Goal: Task Accomplishment & Management: Use online tool/utility

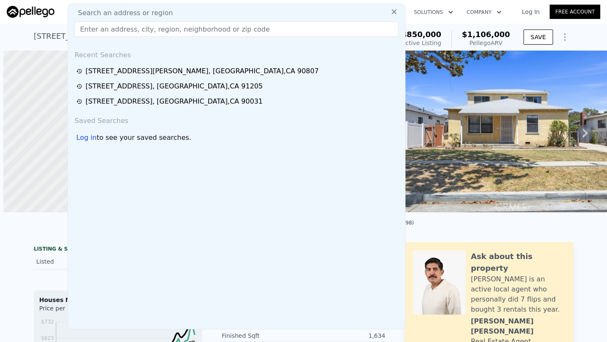
scroll to position [0, 3]
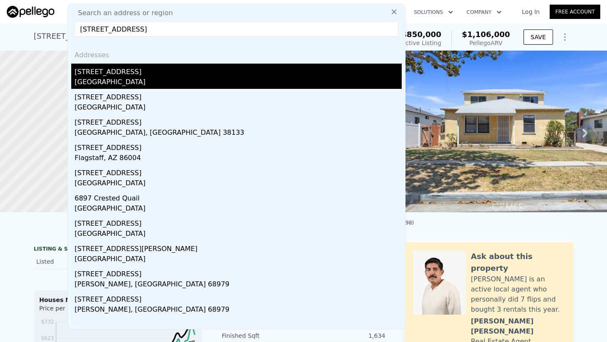
type input "[STREET_ADDRESS]"
click at [143, 83] on div "[GEOGRAPHIC_DATA]" at bounding box center [238, 83] width 327 height 12
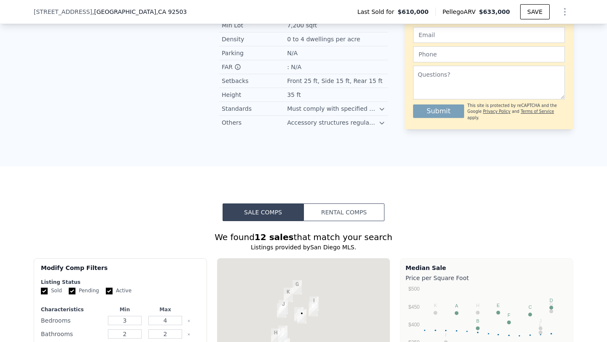
scroll to position [747, 0]
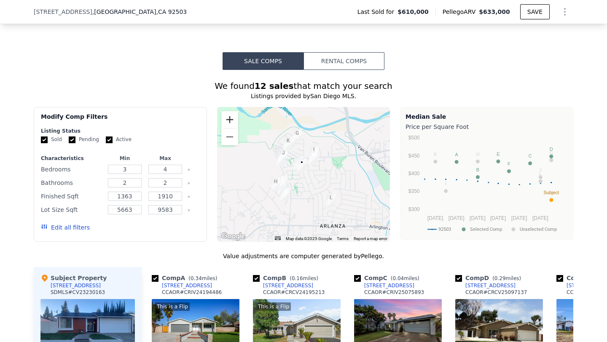
click at [232, 111] on button "Zoom in" at bounding box center [229, 119] width 17 height 17
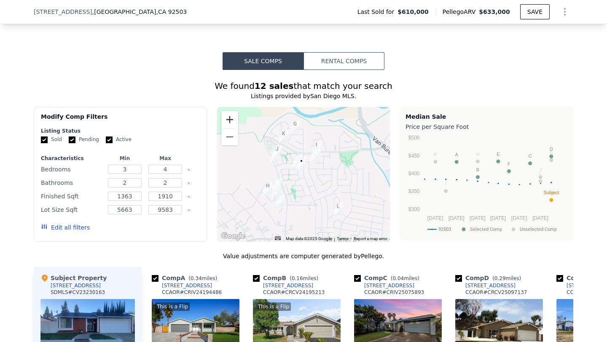
click at [232, 111] on button "Zoom in" at bounding box center [229, 119] width 17 height 17
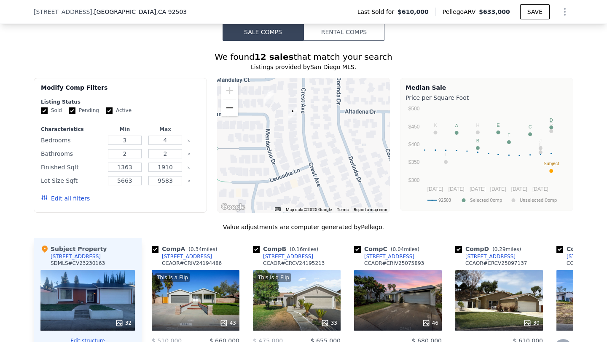
scroll to position [737, 0]
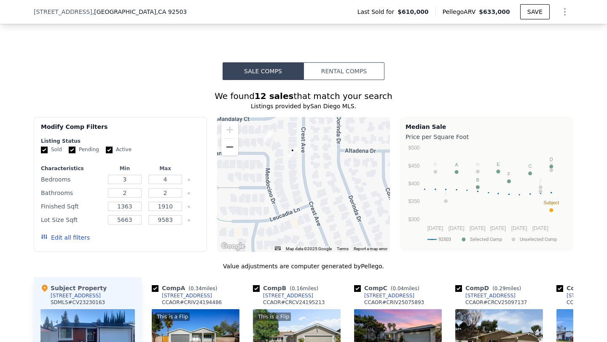
click at [226, 140] on button "Zoom out" at bounding box center [229, 147] width 17 height 17
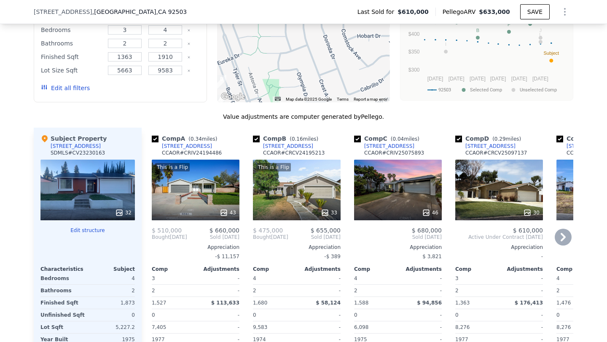
scroll to position [886, 0]
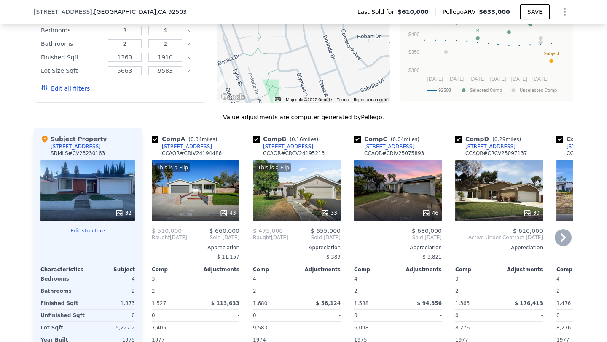
click at [414, 184] on div "46" at bounding box center [398, 190] width 88 height 61
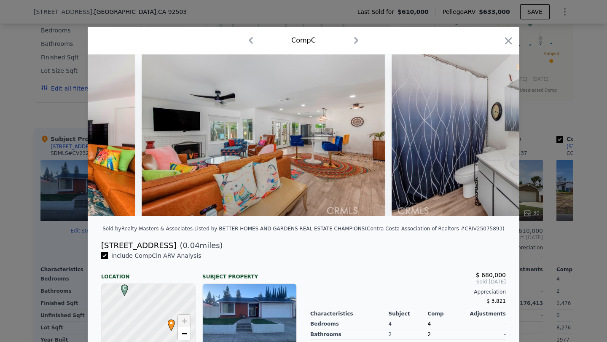
scroll to position [0, 4153]
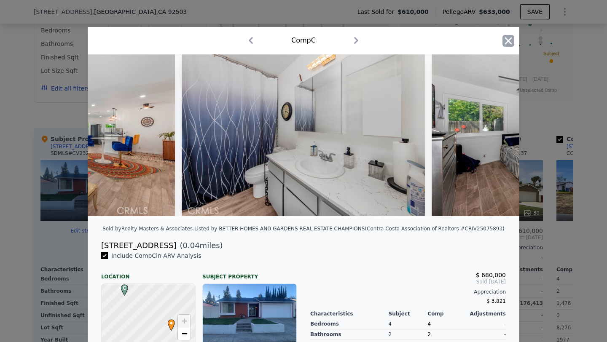
click at [508, 43] on icon "button" at bounding box center [508, 41] width 12 height 12
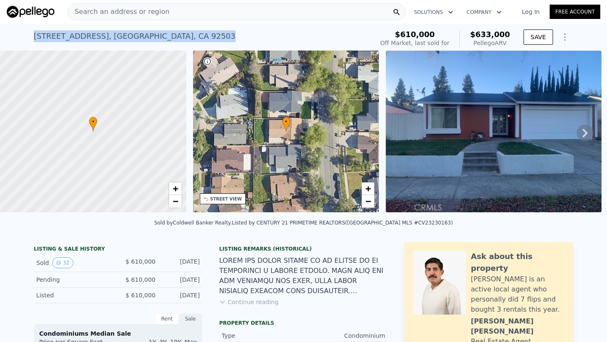
drag, startPoint x: 32, startPoint y: 32, endPoint x: 219, endPoint y: 32, distance: 187.5
click at [219, 32] on div "[STREET_ADDRESS] Sold [DATE] for $610k (~ARV $633k ) $610,000 Off Market, last …" at bounding box center [303, 37] width 607 height 27
copy div "[STREET_ADDRESS]"
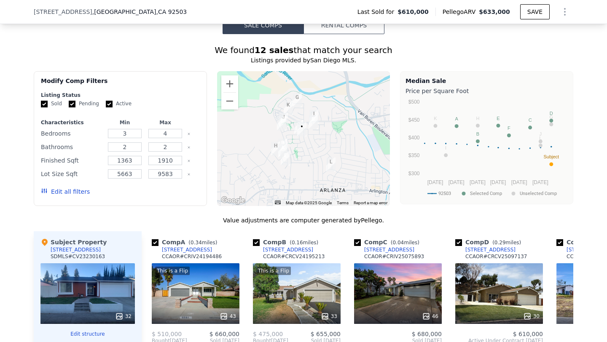
scroll to position [762, 0]
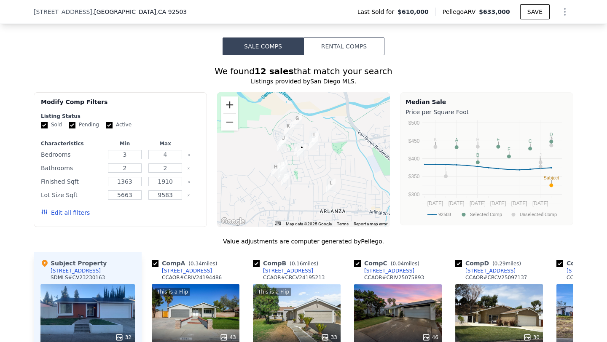
click at [233, 98] on button "Zoom in" at bounding box center [229, 104] width 17 height 17
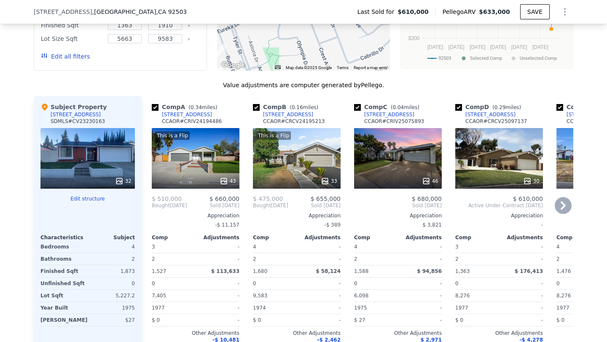
scroll to position [933, 0]
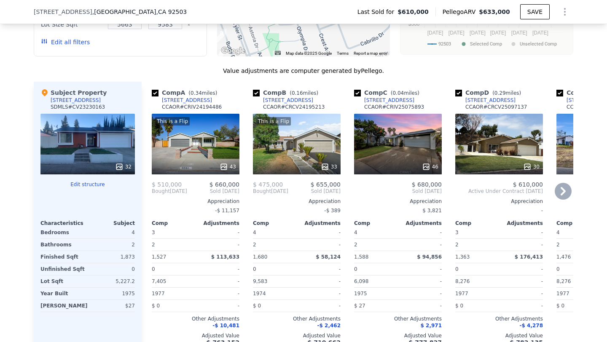
click at [304, 149] on div "This is a Flip 33" at bounding box center [297, 144] width 88 height 61
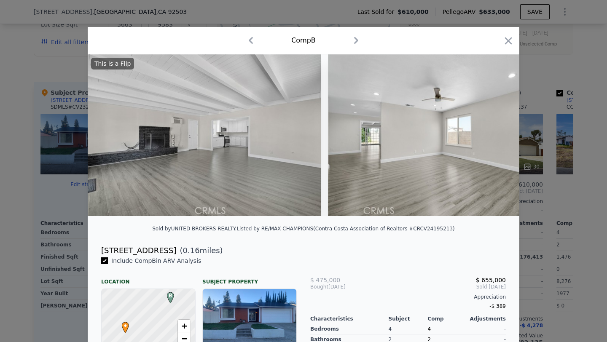
scroll to position [0, 1769]
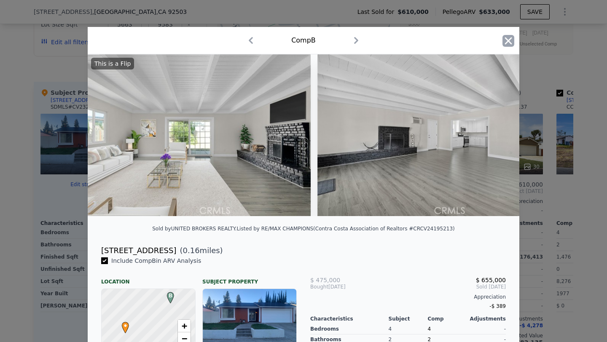
click at [507, 35] on icon "button" at bounding box center [508, 41] width 12 height 12
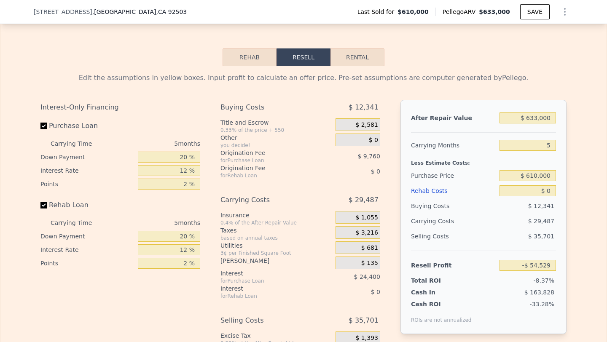
scroll to position [1325, 0]
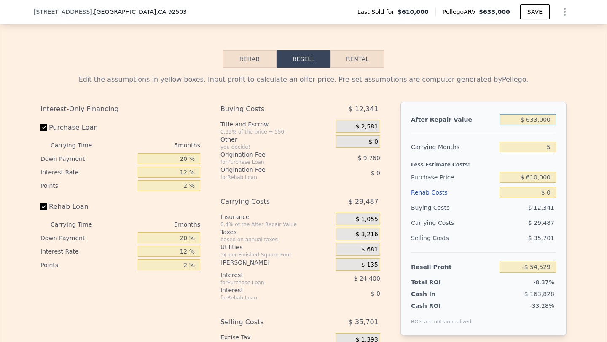
click at [510, 114] on input "$ 633,000" at bounding box center [527, 119] width 56 height 11
type input "$ 6"
type input "-$ 651,317"
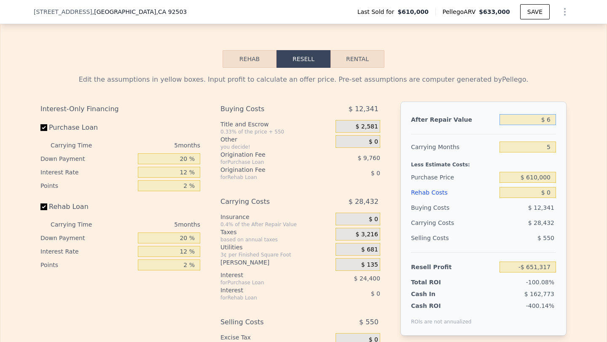
type input "$ 67"
type input "-$ 651,260"
type input "$ 675"
type input "-$ 650,686"
type input "$ 675,000"
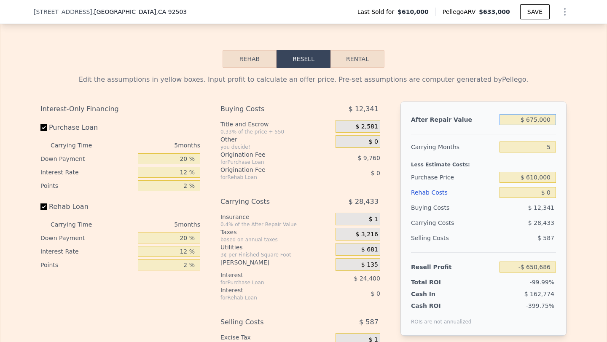
type input "-$ 14,931"
type input "$ 675,000"
click at [537, 172] on input "$ 610,000" at bounding box center [527, 177] width 56 height 11
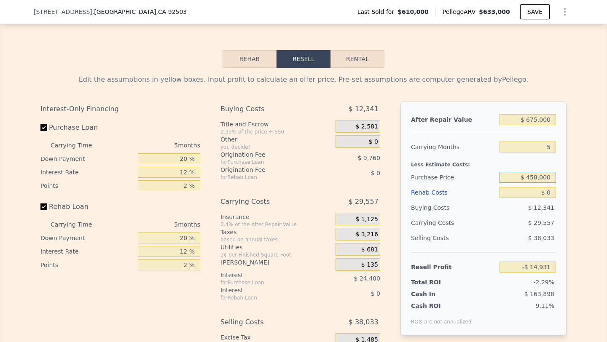
type input "$ 458,000"
click at [546, 187] on input "$ 0" at bounding box center [527, 192] width 56 height 11
type input "$ 146,087"
click at [546, 187] on input "$ 0" at bounding box center [527, 192] width 56 height 11
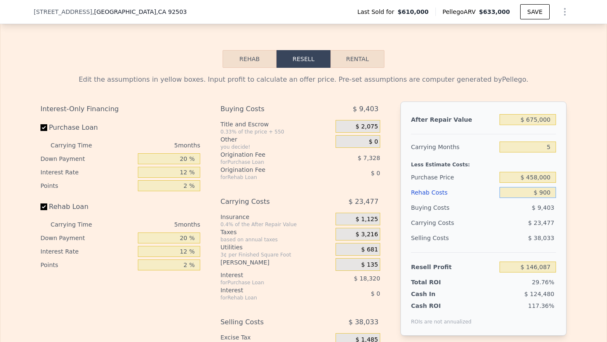
type input "$ 9,000"
type input "$ 136,583"
type input "$ 90,000"
type input "$ 51,047"
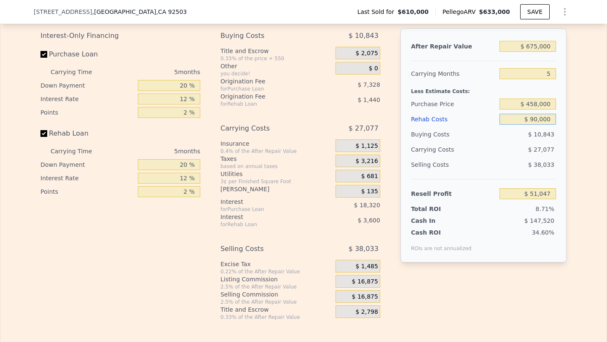
scroll to position [1407, 0]
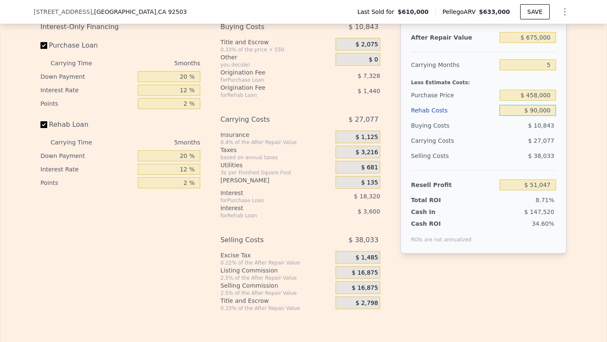
type input "$ 90,000"
click at [352, 281] on div "$ 16,875" at bounding box center [357, 287] width 45 height 13
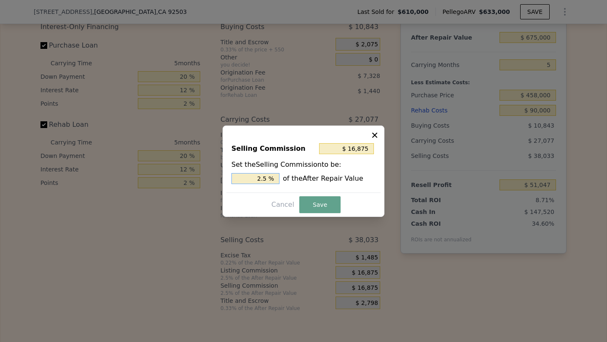
click at [257, 174] on input "2.5 %" at bounding box center [255, 178] width 48 height 11
type input "$ 0"
type input "0 %"
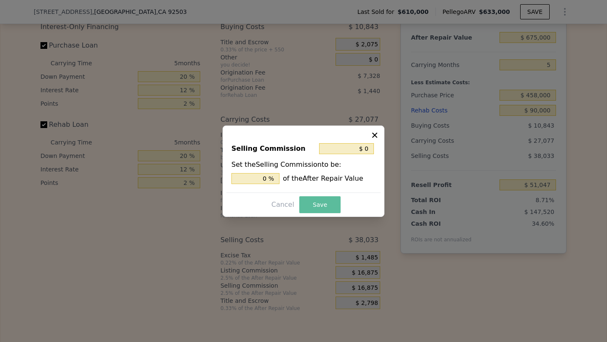
click at [320, 201] on button "Save" at bounding box center [319, 204] width 41 height 17
type input "$ 67,922"
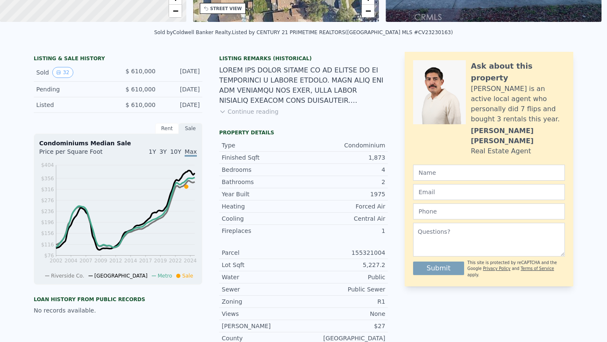
scroll to position [0, 0]
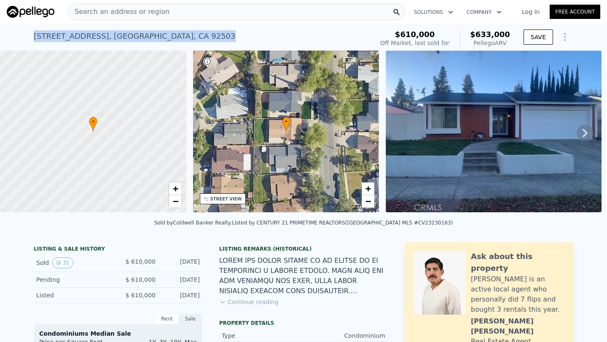
drag, startPoint x: 30, startPoint y: 35, endPoint x: 194, endPoint y: 38, distance: 163.9
click at [194, 38] on div "[STREET_ADDRESS] Sold [DATE] for $610k (~ARV $633k ) $610,000 Off Market, last …" at bounding box center [303, 37] width 607 height 27
copy div "[STREET_ADDRESS]"
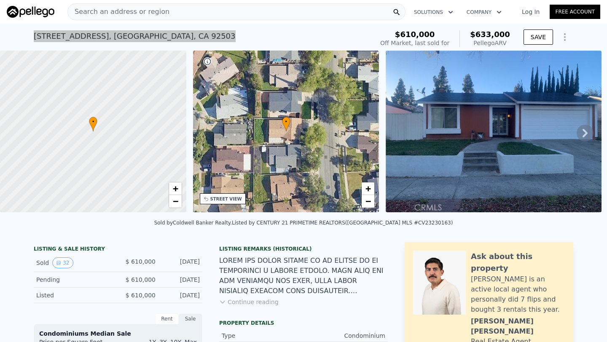
type input "$ 633,000"
type input "$ 0"
type input "-$ 54,529"
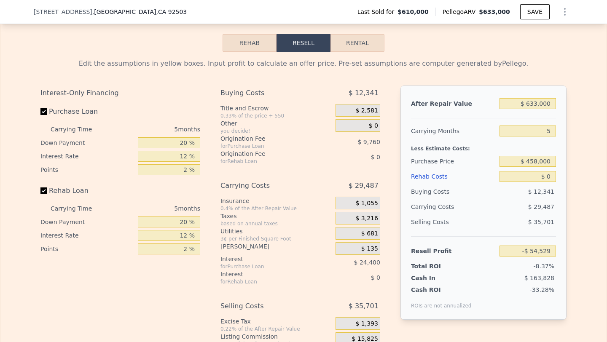
scroll to position [1342, 0]
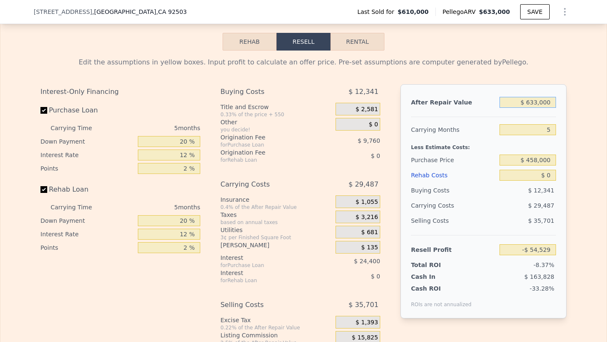
click at [529, 97] on input "$ 633,000" at bounding box center [527, 102] width 56 height 11
type input "$ 675"
type input "-$ 650,686"
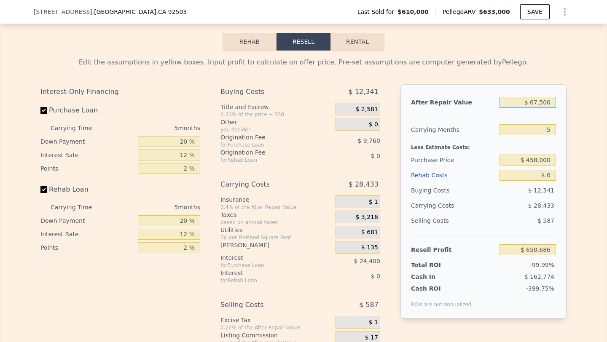
type input "$ 675,000"
type input "-$ 14,931"
type input "$ 675,000"
click at [549, 170] on input "$ 0" at bounding box center [527, 175] width 56 height 11
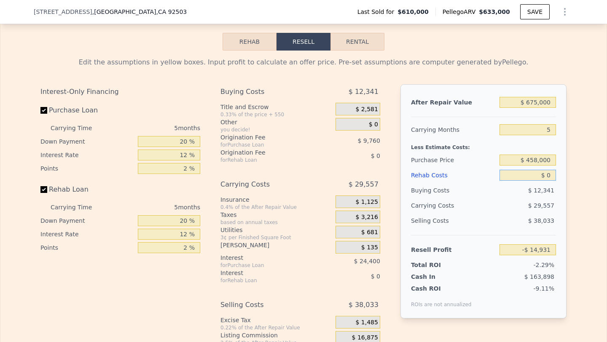
click at [549, 170] on input "$ 0" at bounding box center [527, 175] width 56 height 11
type input "$ 10"
type input "-$ 14,941"
type input "$ 100"
type input "-$ 15,038"
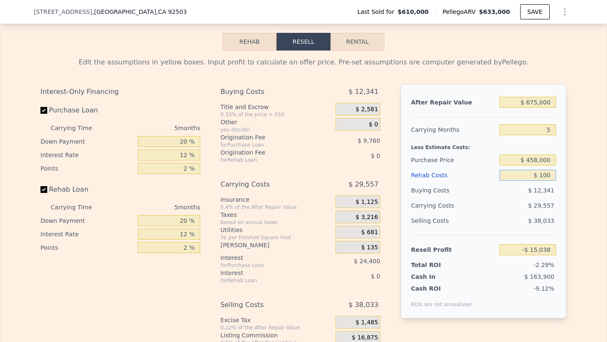
type input "$ 1,000"
type input "-$ 15,987"
type input "$ 10,000"
type input "-$ 25,491"
type input "$ 100,000"
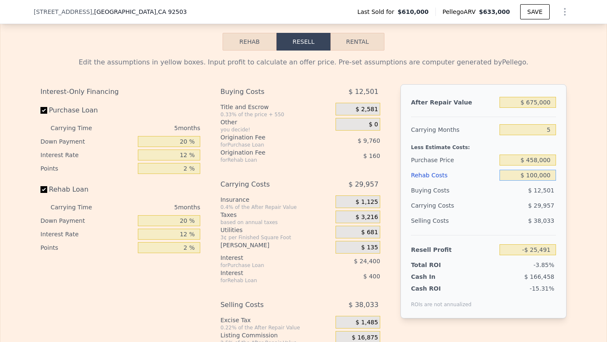
type input "-$ 120,531"
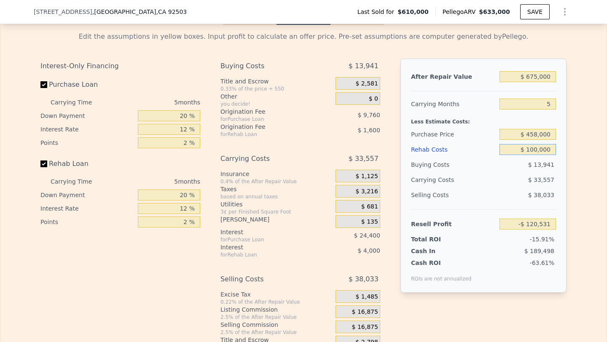
scroll to position [1360, 0]
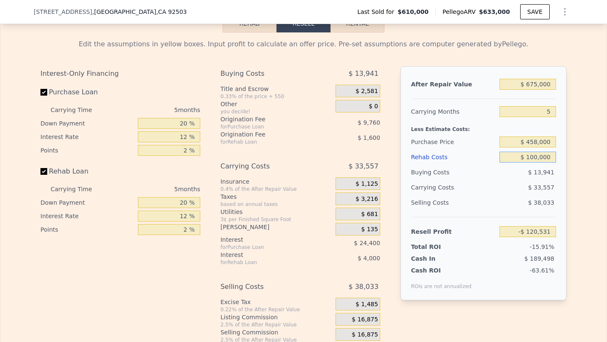
type input "$ 100,000"
click at [524, 182] on div "$ 33,557" at bounding box center [511, 187] width 89 height 15
click at [549, 137] on input "$ 458,000" at bounding box center [527, 142] width 56 height 11
type input "$ 458,000"
click at [508, 168] on div "$ 13,941" at bounding box center [527, 172] width 57 height 15
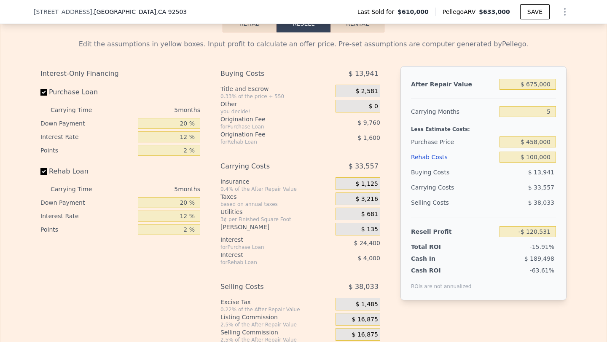
type input "$ 40,487"
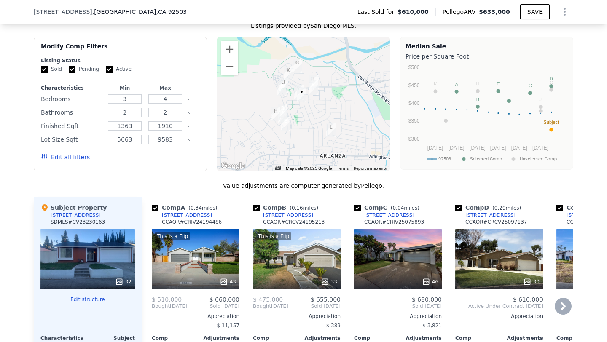
scroll to position [816, 0]
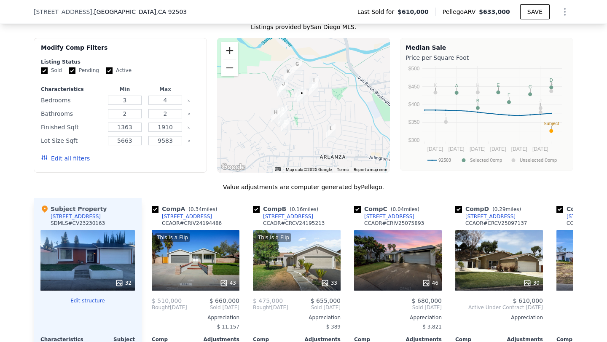
click at [230, 42] on button "Zoom in" at bounding box center [229, 50] width 17 height 17
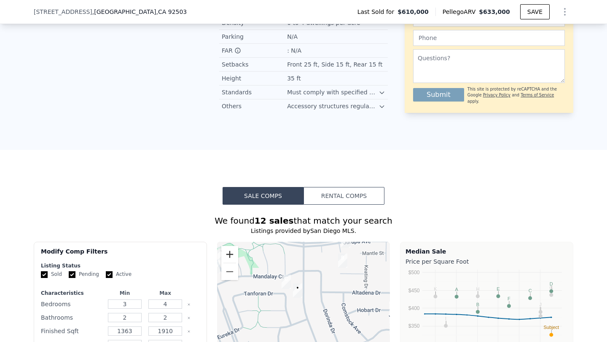
scroll to position [574, 0]
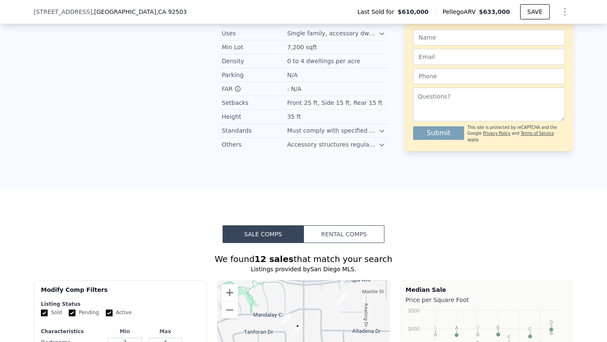
type input "$ 633,000"
type input "$ 0"
type input "-$ 54,529"
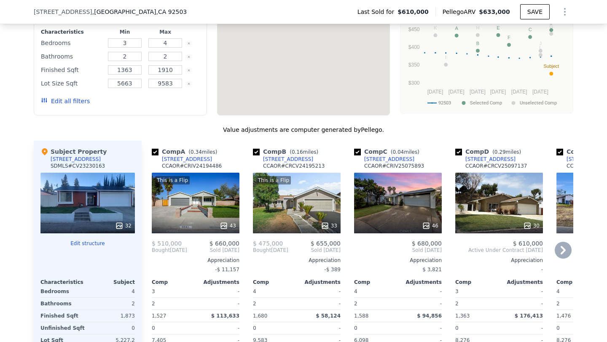
scroll to position [876, 0]
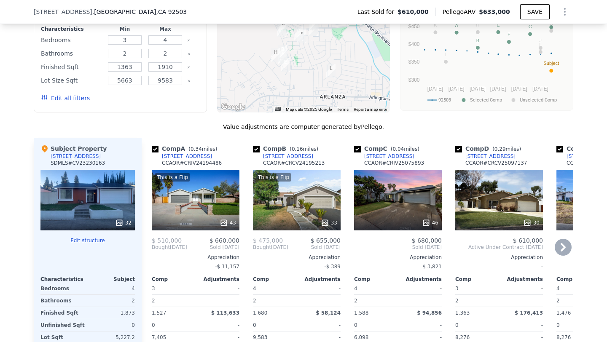
click at [428, 193] on div "46" at bounding box center [398, 200] width 88 height 61
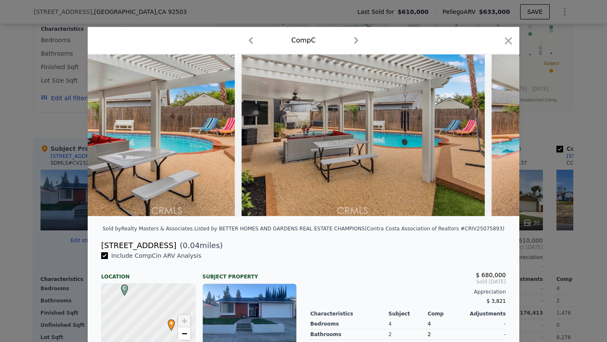
scroll to position [0, 6102]
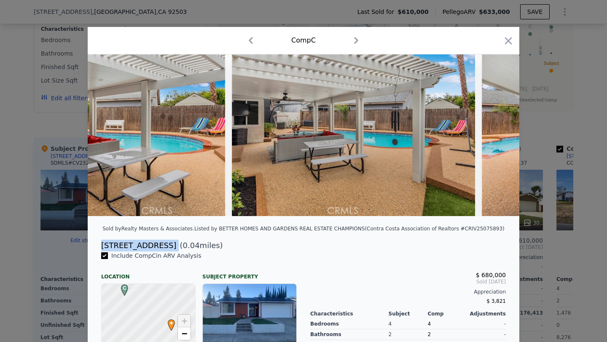
drag, startPoint x: 99, startPoint y: 244, endPoint x: 169, endPoint y: 244, distance: 69.9
click at [169, 244] on div "[STREET_ADDRESS] ( 0.04 miles)" at bounding box center [303, 246] width 418 height 12
copy div "[STREET_ADDRESS]"
click at [506, 40] on icon "button" at bounding box center [508, 41] width 12 height 12
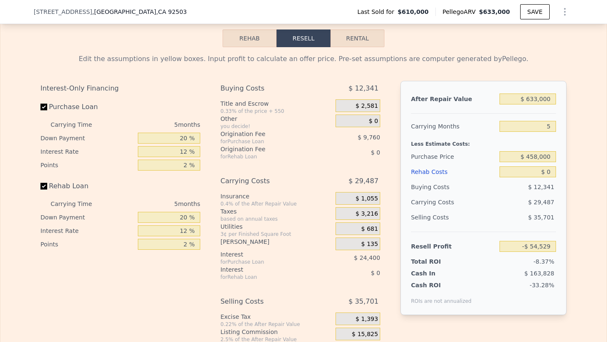
scroll to position [1351, 0]
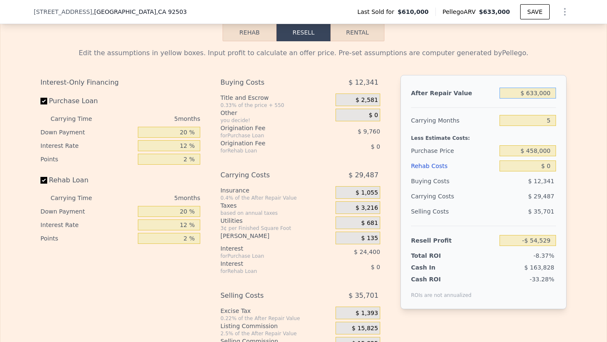
click at [545, 88] on input "$ 633,000" at bounding box center [527, 93] width 56 height 11
type input "$ 67,500"
type input "-$ 644,959"
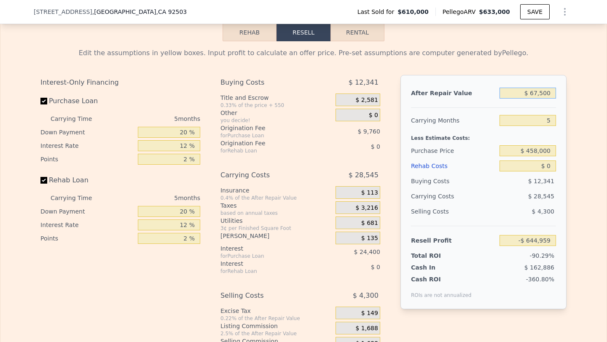
type input "$ 675,000"
type input "-$ 14,931"
type input "$ 675,000"
click at [547, 116] on input "5" at bounding box center [527, 120] width 56 height 11
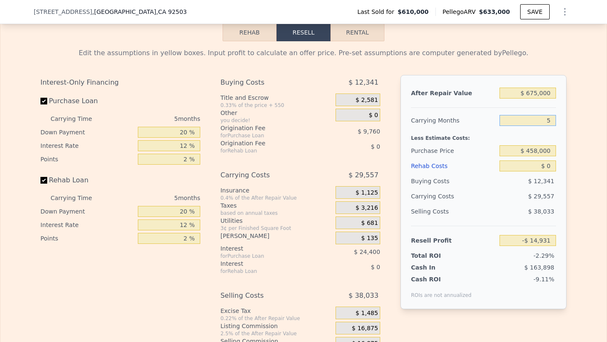
click at [547, 116] on input "5" at bounding box center [527, 120] width 56 height 11
type input "6"
type input "-$ 20,842"
type input "6"
click at [547, 161] on input "$ 0" at bounding box center [527, 166] width 56 height 11
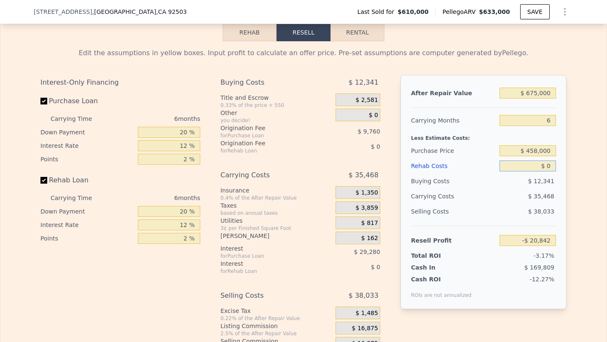
click at [547, 161] on input "$ 0" at bounding box center [527, 166] width 56 height 11
type input "$ 10"
type input "-$ 20,852"
type input "$ 100"
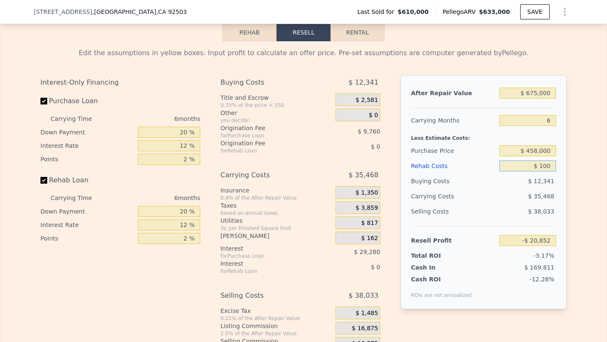
type input "-$ 20,950"
type input "$ 1,000"
type input "-$ 21,906"
type input "$ 10,000"
type input "-$ 31,482"
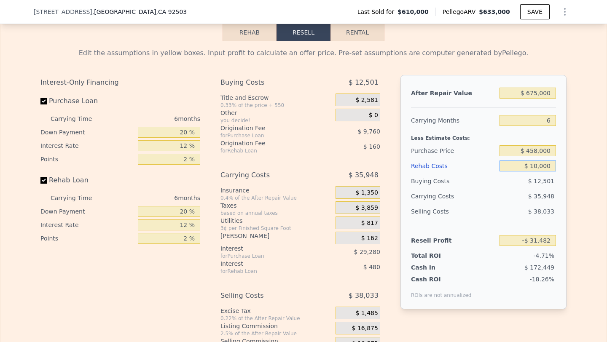
type input "$ 100,000"
type input "-$ 127,242"
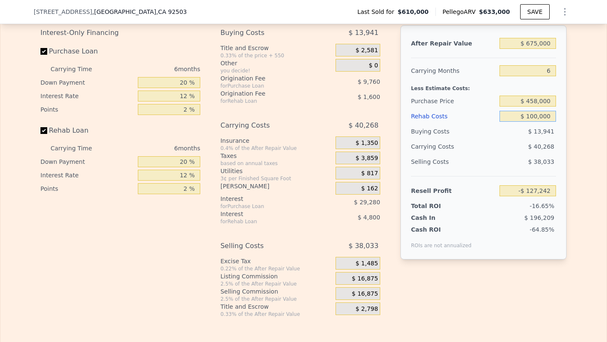
scroll to position [1405, 0]
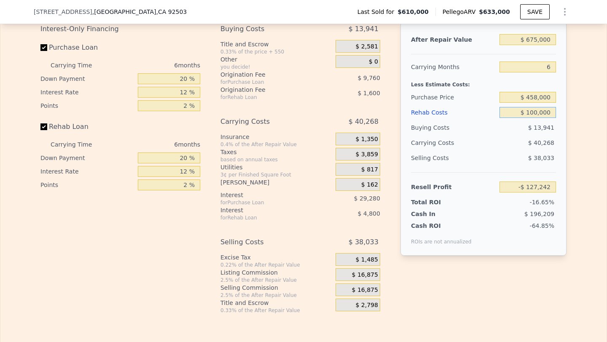
type input "$ 100,000"
click at [551, 92] on input "$ 458,000" at bounding box center [527, 97] width 56 height 11
type input "$ 458,000"
click at [510, 135] on div "$ 40,268" at bounding box center [511, 142] width 89 height 15
type input "$ 34,992"
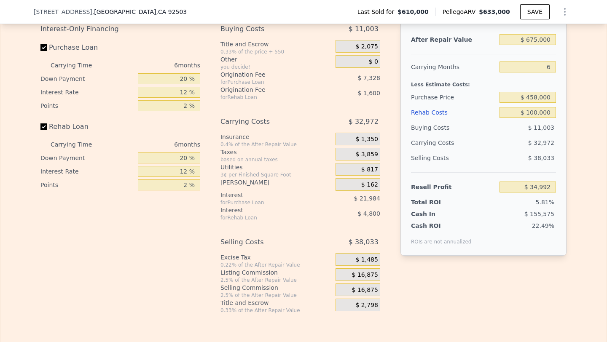
click at [364, 287] on span "$ 16,875" at bounding box center [365, 291] width 26 height 8
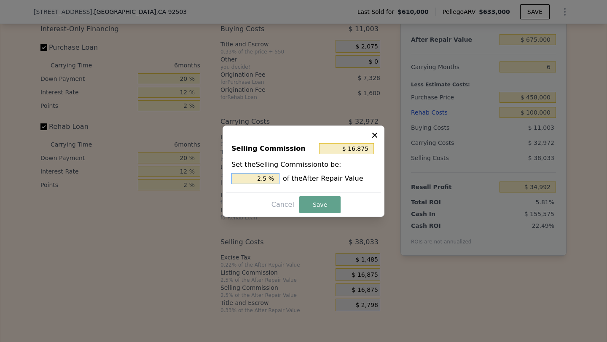
click at [257, 178] on input "2.5 %" at bounding box center [255, 178] width 48 height 11
type input "$ 0"
type input "0 %"
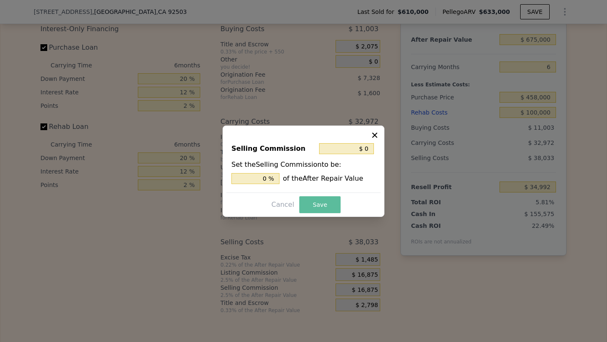
click at [329, 208] on button "Save" at bounding box center [319, 204] width 41 height 17
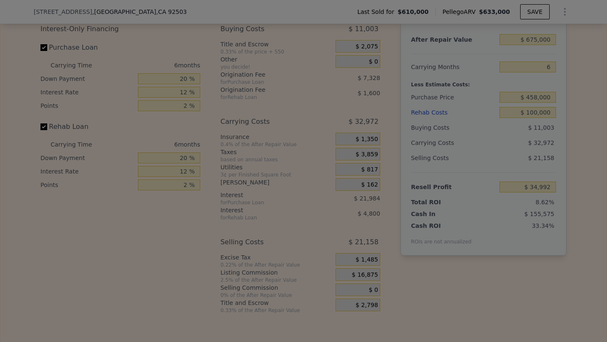
type input "$ 51,867"
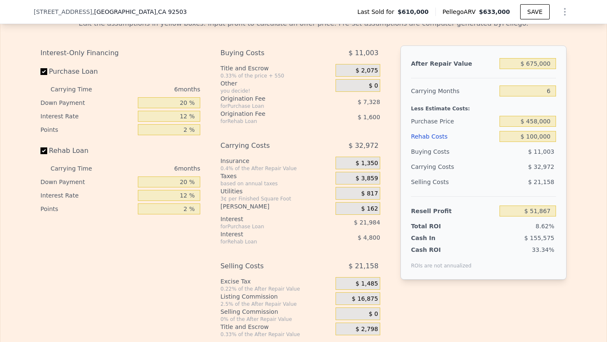
scroll to position [1383, 0]
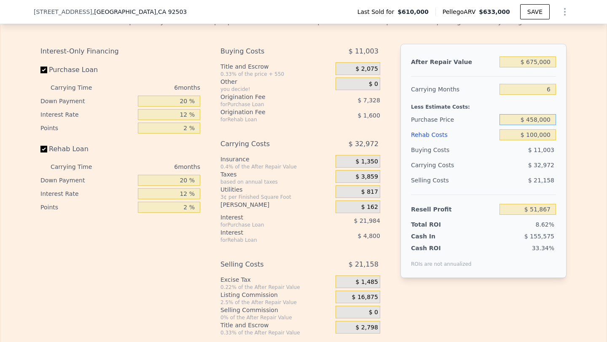
click at [537, 114] on input "$ 458,000" at bounding box center [527, 119] width 56 height 11
type input "$ 465,000"
click at [519, 173] on div "$ 21,158" at bounding box center [527, 180] width 57 height 15
type input "$ 44,396"
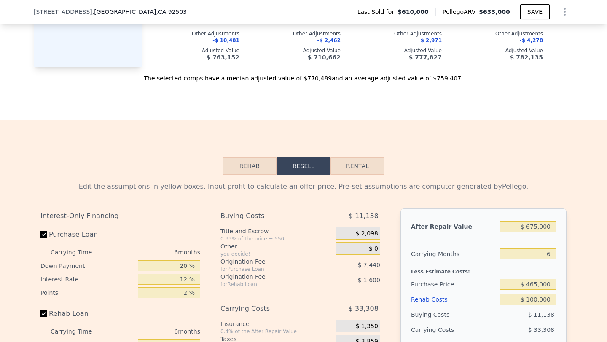
scroll to position [565, 0]
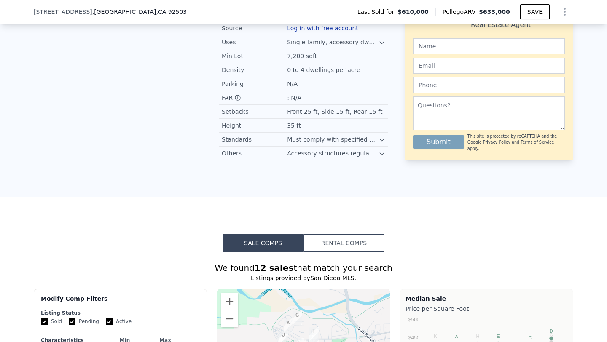
type input "$ 633,000"
type input "5"
type input "$ 0"
type input "-$ 54,529"
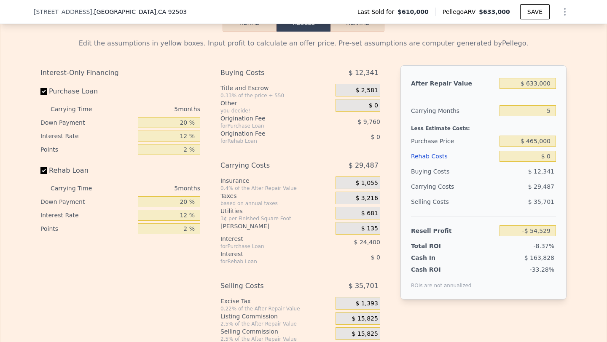
scroll to position [1335, 0]
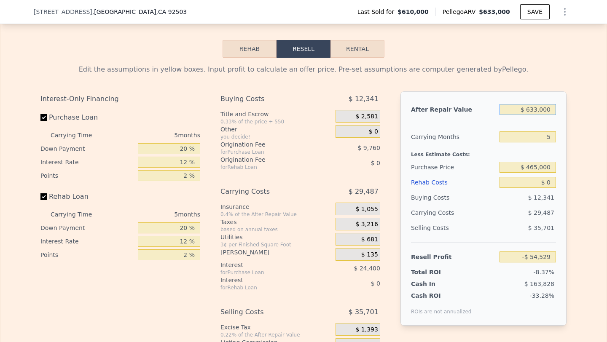
click at [532, 104] on input "$ 633,000" at bounding box center [527, 109] width 56 height 11
type input "$ 675"
type input "-$ 650,686"
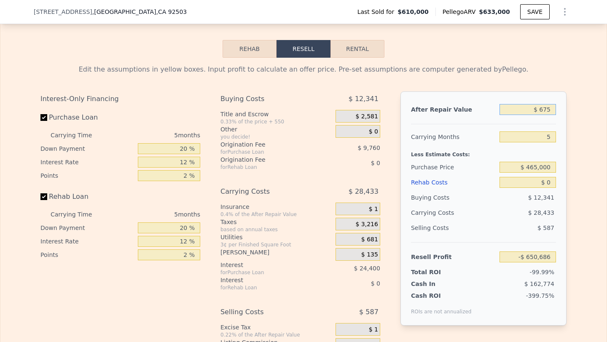
type input "$ 6,750"
type input "-$ 644,959"
type input "$ 67,500"
type input "-$ 587,686"
type input "$ 675,000"
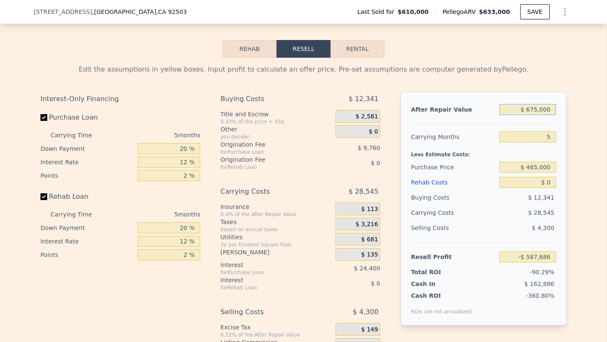
type input "-$ 14,931"
type input "$ 675,000"
click at [541, 131] on input "5" at bounding box center [527, 136] width 56 height 11
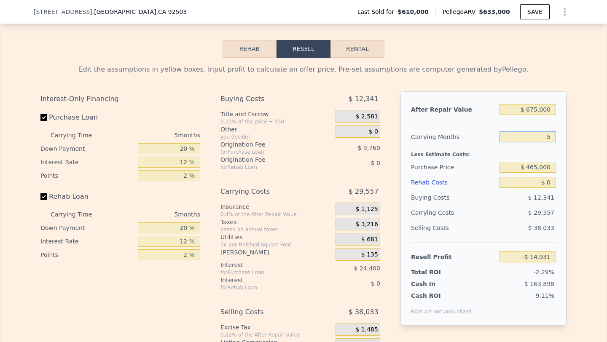
type input "6"
type input "-$ 20,842"
type input "6"
click at [544, 162] on input "$ 465,000" at bounding box center [527, 167] width 56 height 11
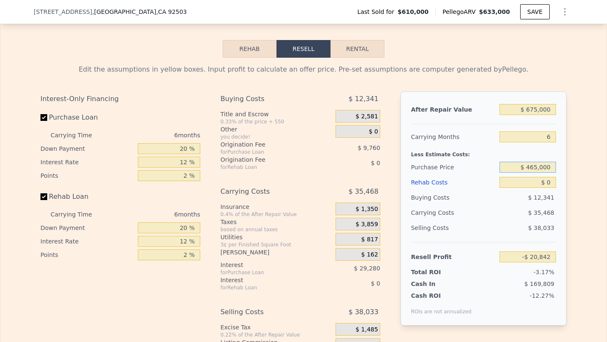
click at [544, 162] on input "$ 465,000" at bounding box center [527, 167] width 56 height 11
click at [539, 177] on input "$ 0" at bounding box center [527, 182] width 56 height 11
type input "$ 133,921"
click at [539, 177] on input "$ 0" at bounding box center [527, 182] width 56 height 11
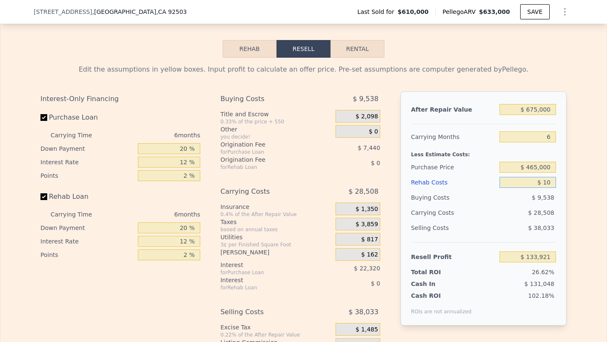
type input "$ 100"
type input "$ 133,911"
type input "$ 1,000"
type input "$ 132,857"
type input "$ 10,000"
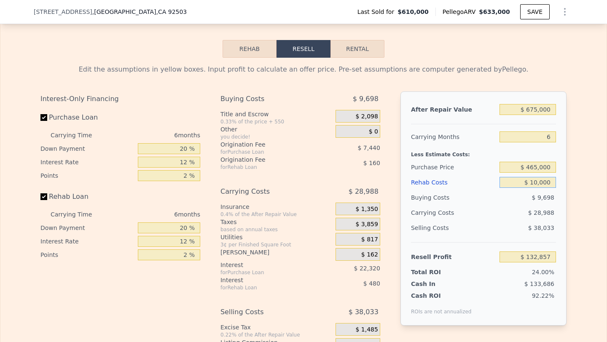
type input "$ 123,281"
type input "$ 100,000"
type input "$ 27,521"
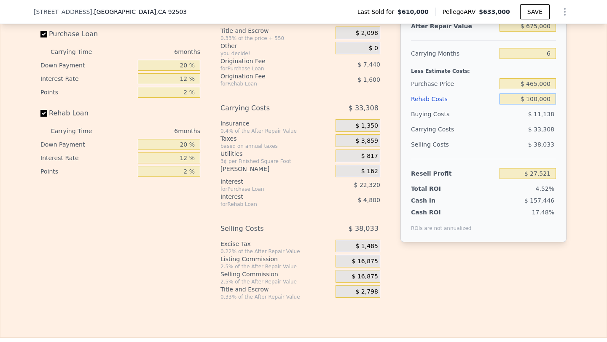
scroll to position [1420, 0]
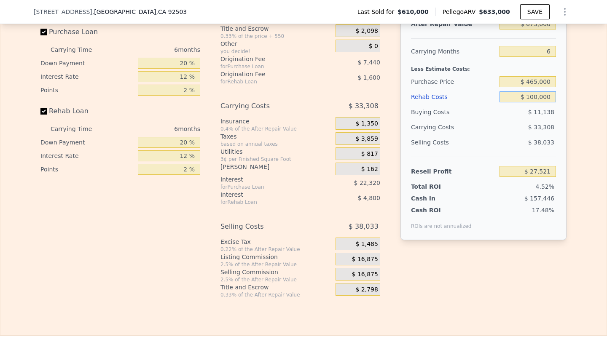
type input "$ 100,000"
click at [371, 271] on span "$ 16,875" at bounding box center [365, 275] width 26 height 8
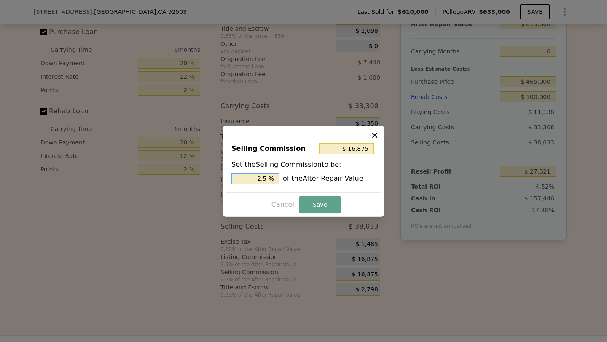
click at [244, 179] on input "2.5 %" at bounding box center [255, 178] width 48 height 11
type input "$ 0"
type input "0 %"
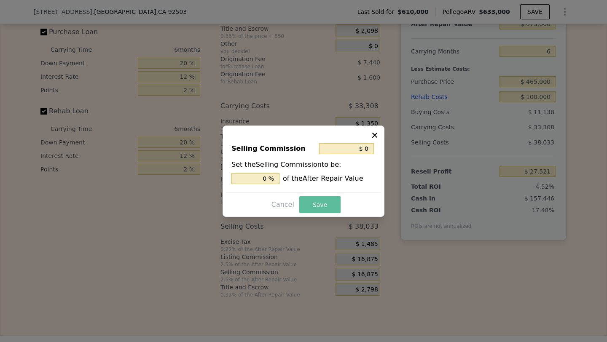
click at [324, 203] on button "Save" at bounding box center [319, 204] width 41 height 17
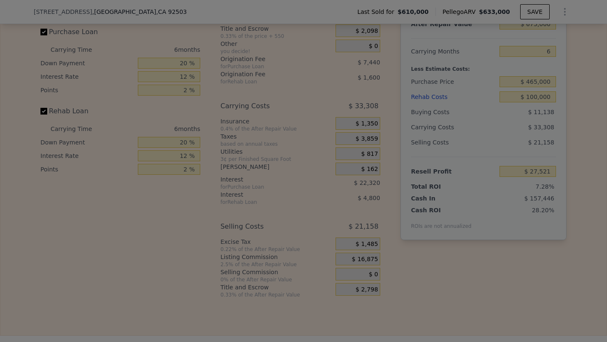
type input "$ 44,396"
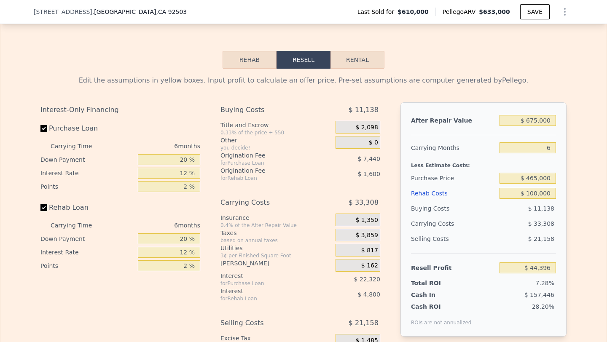
scroll to position [1320, 0]
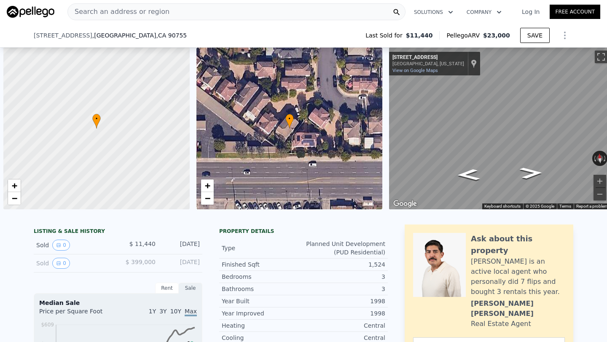
type input "12256"
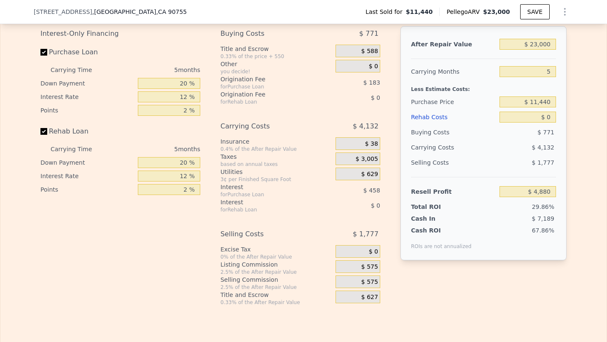
scroll to position [0, 3]
